Goal: Browse casually

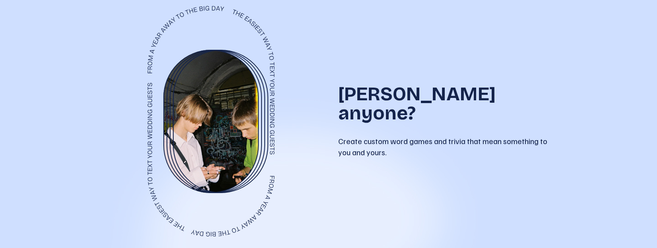
scroll to position [1152, 0]
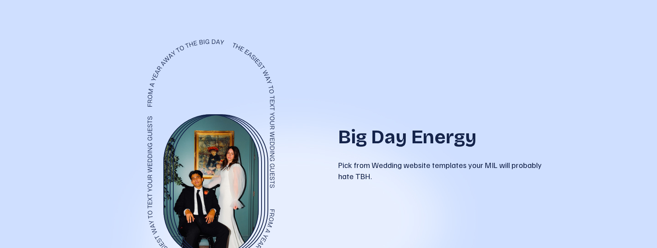
drag, startPoint x: 270, startPoint y: 93, endPoint x: 270, endPoint y: 69, distance: 23.5
click at [270, 69] on icon at bounding box center [211, 154] width 127 height 230
drag, startPoint x: 270, startPoint y: 71, endPoint x: 267, endPoint y: 175, distance: 103.4
click at [267, 174] on div at bounding box center [211, 154] width 216 height 230
drag, startPoint x: 368, startPoint y: 180, endPoint x: 373, endPoint y: 177, distance: 5.7
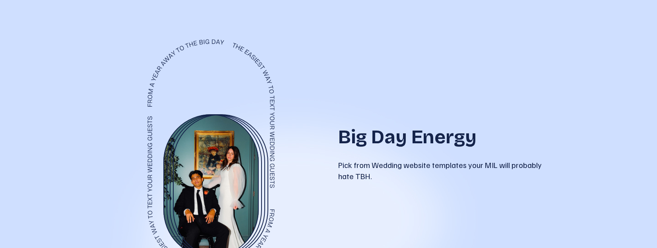
click at [368, 179] on p "Pick from Wedding website templates your MIL will probably hate TBH." at bounding box center [446, 170] width 216 height 22
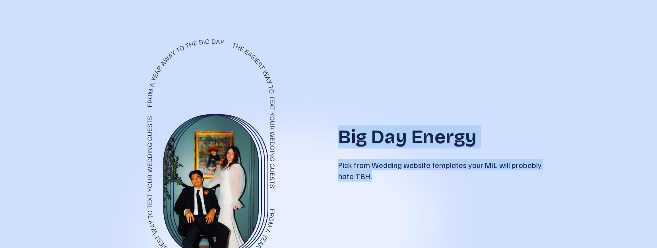
drag, startPoint x: 382, startPoint y: 177, endPoint x: 281, endPoint y: 34, distance: 175.1
click at [281, 34] on div "Big Day Energy Pick from Wedding website templates your MIL will probably hate …" at bounding box center [329, 154] width 452 height 281
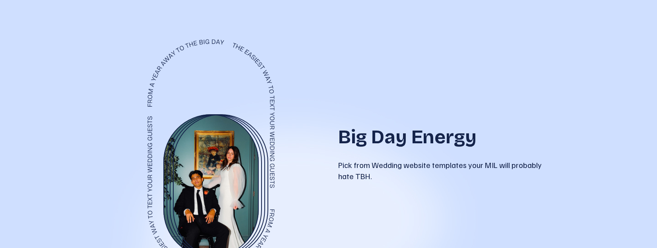
click at [266, 66] on icon at bounding box center [211, 154] width 127 height 230
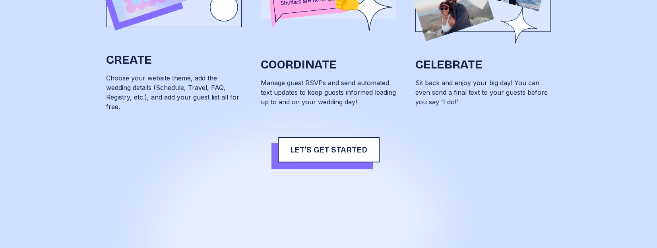
scroll to position [0, 0]
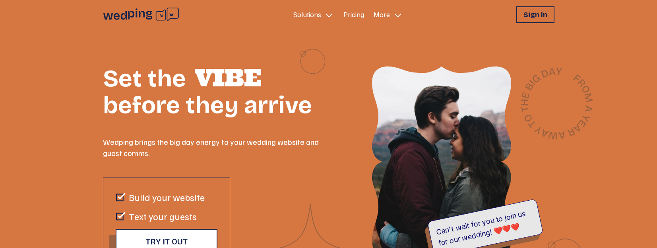
click at [151, 8] on icon at bounding box center [141, 14] width 76 height 15
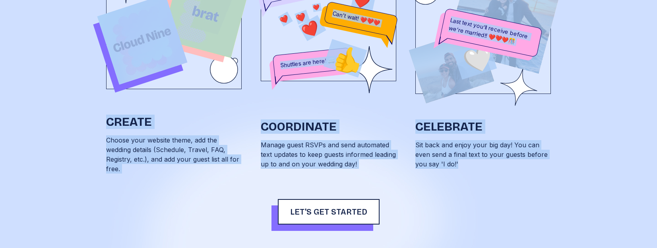
scroll to position [524, 0]
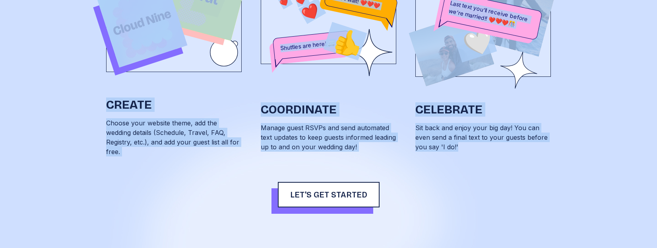
drag, startPoint x: 169, startPoint y: 54, endPoint x: 429, endPoint y: 181, distance: 289.3
click at [429, 181] on div "Solutions Pricing More Sign In Open sidebar Set the VIBE before they arrive Wed…" at bounding box center [328, 124] width 657 height 248
click at [429, 181] on div "The easiest way to bring the big day energy Create Choose your website theme, a…" at bounding box center [328, 52] width 445 height 463
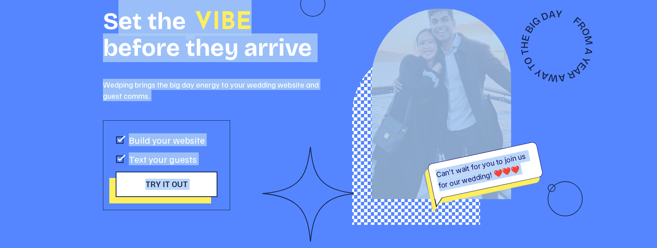
scroll to position [0, 0]
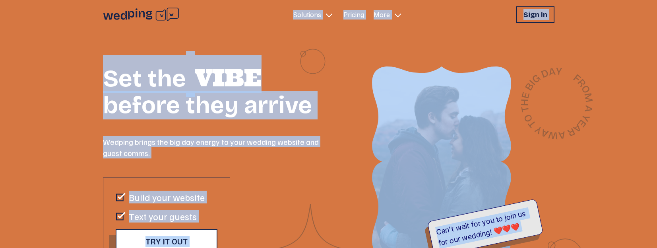
drag, startPoint x: 433, startPoint y: 199, endPoint x: 87, endPoint y: 3, distance: 397.1
click at [87, 3] on div "Solutions Pricing More Sign In Open sidebar Set the VIBE before they arrive Wed…" at bounding box center [328, 124] width 657 height 248
click at [87, 52] on div "Set the VIBE before they arrive Wedping brings the big day energy to your weddi…" at bounding box center [328, 186] width 657 height 314
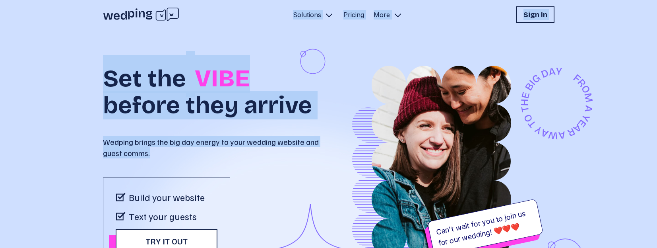
drag, startPoint x: 234, startPoint y: 11, endPoint x: 234, endPoint y: 152, distance: 141.2
click at [234, 152] on div "Solutions Pricing More Sign In Open sidebar Set the VIBE before they arrive Wed…" at bounding box center [328, 172] width 657 height 344
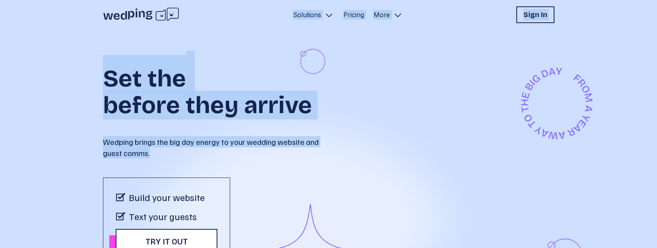
click at [234, 152] on p "Wedping brings the big day energy to your wedding website and guest comms." at bounding box center [216, 147] width 226 height 22
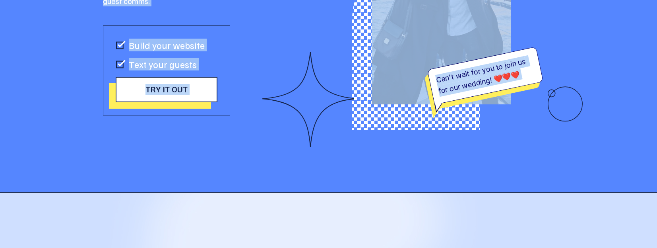
scroll to position [175, 0]
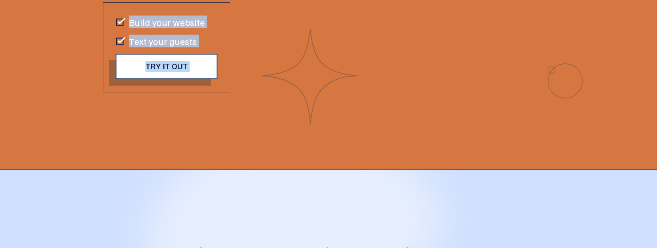
drag, startPoint x: 275, startPoint y: 12, endPoint x: 283, endPoint y: 212, distance: 199.8
click at [283, 212] on div "Solutions Pricing More Sign In Open sidebar Set the VIBE before they arrive Wed…" at bounding box center [328, 124] width 657 height 248
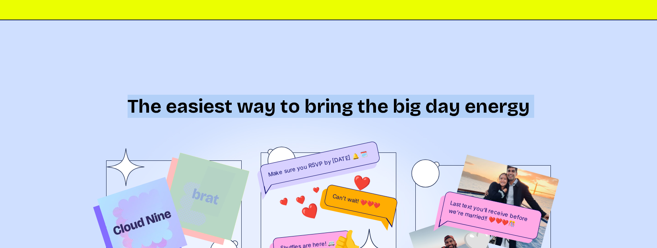
scroll to position [372, 0]
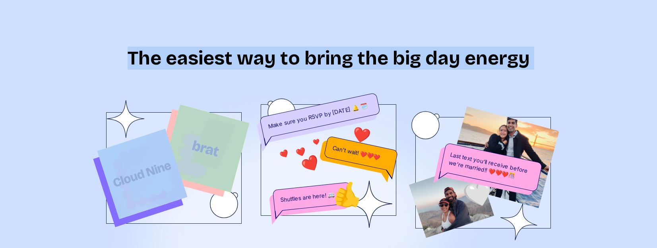
drag, startPoint x: 274, startPoint y: 228, endPoint x: 268, endPoint y: 147, distance: 81.7
click at [268, 147] on div "Solutions Pricing More Sign In Open sidebar Set the VIBE before they arrive Wed…" at bounding box center [328, 124] width 657 height 248
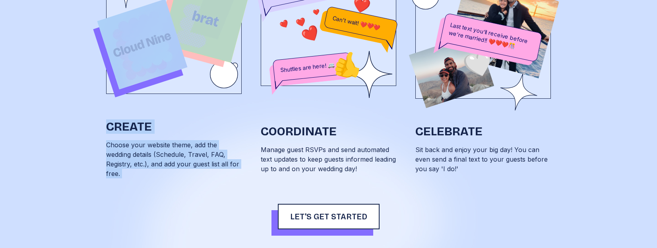
scroll to position [534, 0]
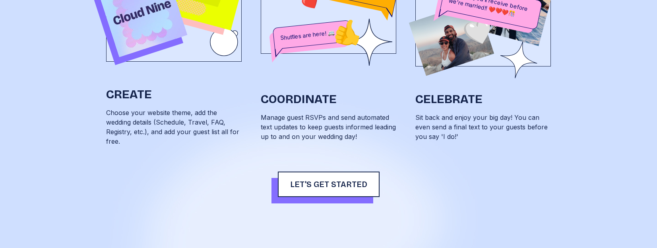
click at [293, 159] on div "The easiest way to bring the big day energy Create Choose your website theme, a…" at bounding box center [328, 41] width 445 height 463
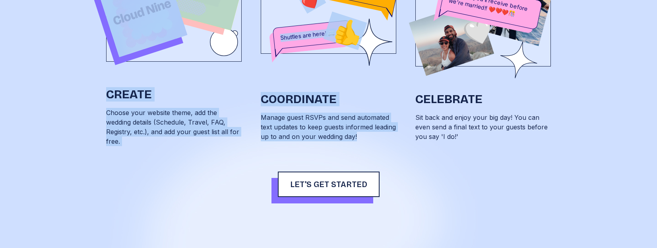
drag, startPoint x: 296, startPoint y: 157, endPoint x: 229, endPoint y: 16, distance: 156.9
click at [229, 16] on div "The easiest way to bring the big day energy Create Choose your website theme, a…" at bounding box center [328, 41] width 445 height 463
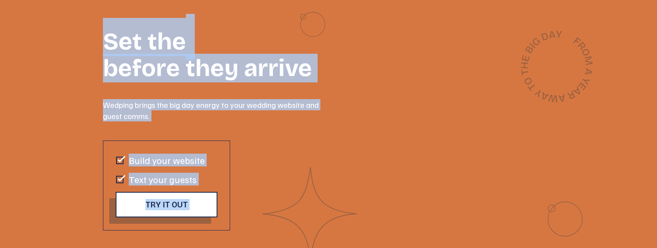
scroll to position [0, 0]
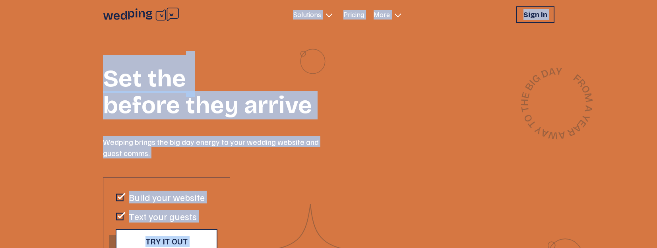
drag, startPoint x: 199, startPoint y: 60, endPoint x: 199, endPoint y: 16, distance: 44.5
click at [199, 16] on div "Solutions Pricing More Sign In Open sidebar Set the VIBE before they arrive Wed…" at bounding box center [328, 124] width 657 height 248
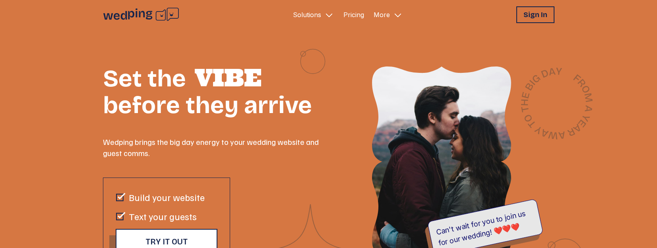
click at [194, 25] on header "Solutions Pricing More Sign In Open sidebar" at bounding box center [328, 14] width 657 height 29
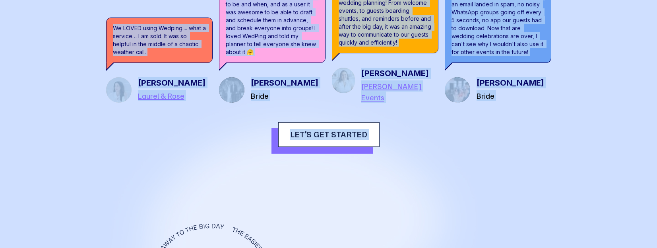
scroll to position [1210, 0]
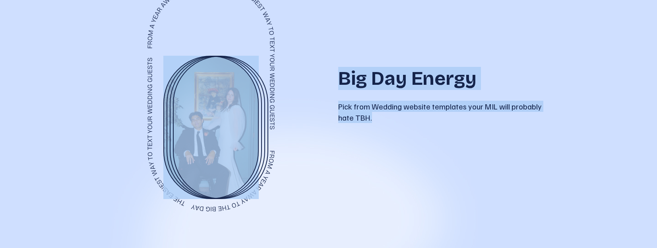
drag, startPoint x: 80, startPoint y: 22, endPoint x: 443, endPoint y: 223, distance: 415.6
click at [443, 223] on div "Solutions Pricing More Sign In Open sidebar Set the VIBE before they arrive Wed…" at bounding box center [328, 124] width 657 height 248
click at [443, 222] on div "Big Day Energy Pick from Wedding website templates your MIL will probably hate …" at bounding box center [329, 95] width 452 height 281
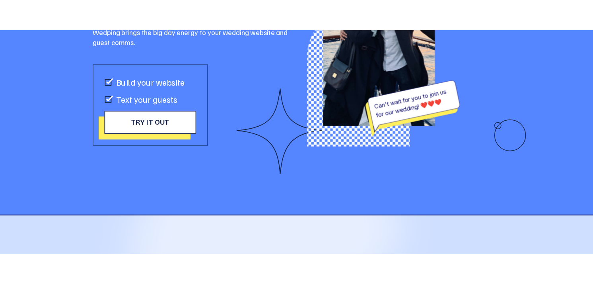
scroll to position [0, 0]
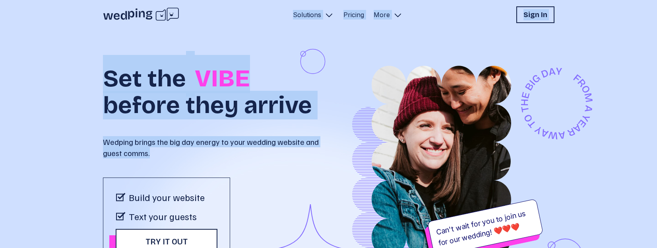
drag, startPoint x: 300, startPoint y: 196, endPoint x: 107, endPoint y: 4, distance: 272.2
click at [107, 4] on div "Solutions Pricing More Sign In Open sidebar Set the VIBE before they arrive Wed…" at bounding box center [328, 172] width 657 height 344
click at [94, 42] on div "Set the VIBE before they arrive Wedping brings the big day energy to your weddi…" at bounding box center [328, 186] width 477 height 314
